Goal: Information Seeking & Learning: Learn about a topic

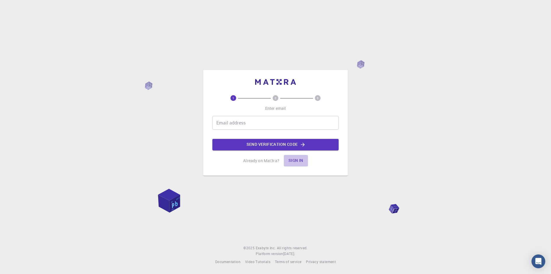
click at [300, 163] on button "Sign in" at bounding box center [296, 160] width 24 height 11
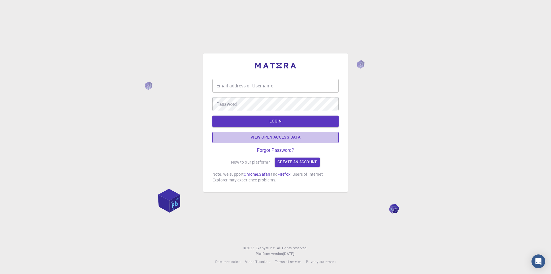
click at [232, 142] on link "View open access data" at bounding box center [276, 137] width 126 height 11
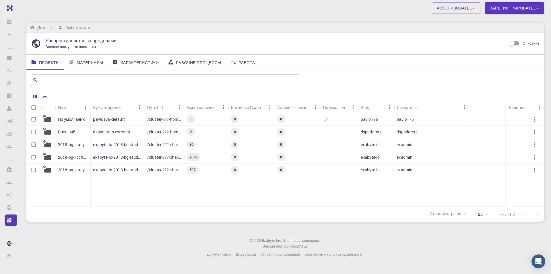
click at [117, 120] on font "pavlo175-default" at bounding box center [109, 118] width 32 height 5
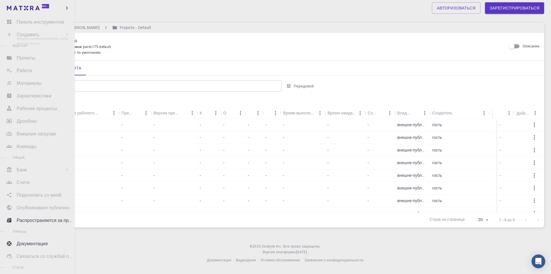
click at [27, 36] on li "Создавать Войдите (зарегистрируйтесь), чтобы получить доступ Новая работа Новый…" at bounding box center [37, 34] width 75 height 11
click at [31, 20] on li "Панель инструментов Войдите (зарегистрируйтесь), чтобы получить доступ" at bounding box center [37, 21] width 75 height 11
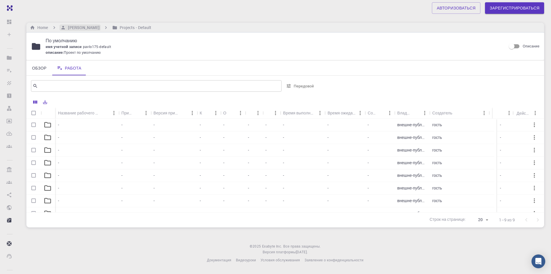
click at [82, 28] on h6 "[PERSON_NAME]" at bounding box center [83, 27] width 34 height 6
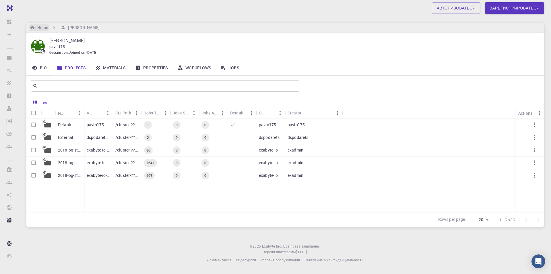
click at [44, 27] on h6 "Home" at bounding box center [41, 27] width 13 height 6
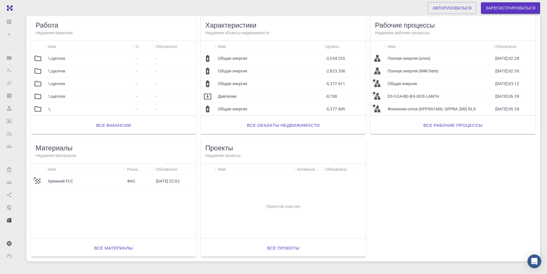
scroll to position [81, 0]
